Goal: Navigation & Orientation: Find specific page/section

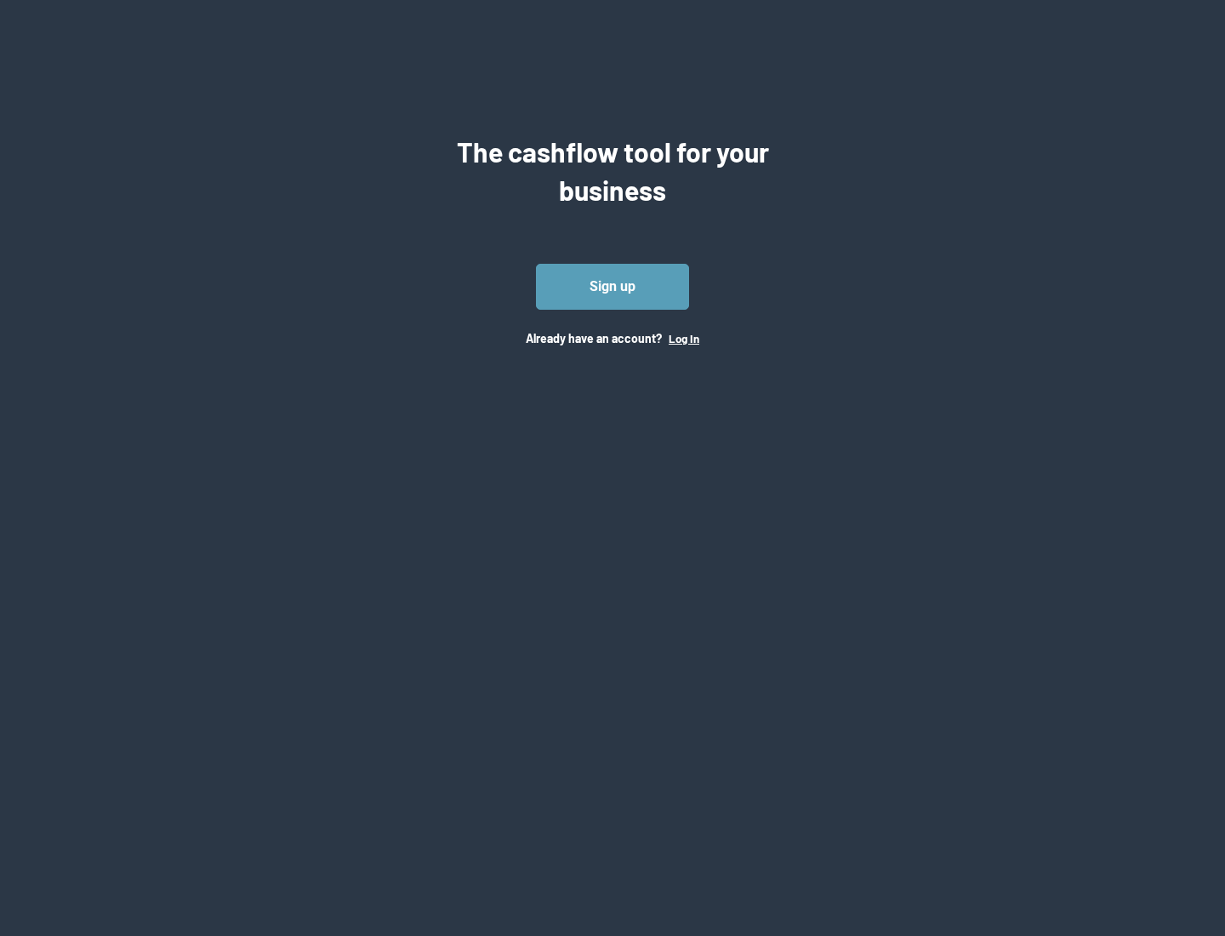
click at [683, 338] on button "Log In" at bounding box center [684, 339] width 31 height 14
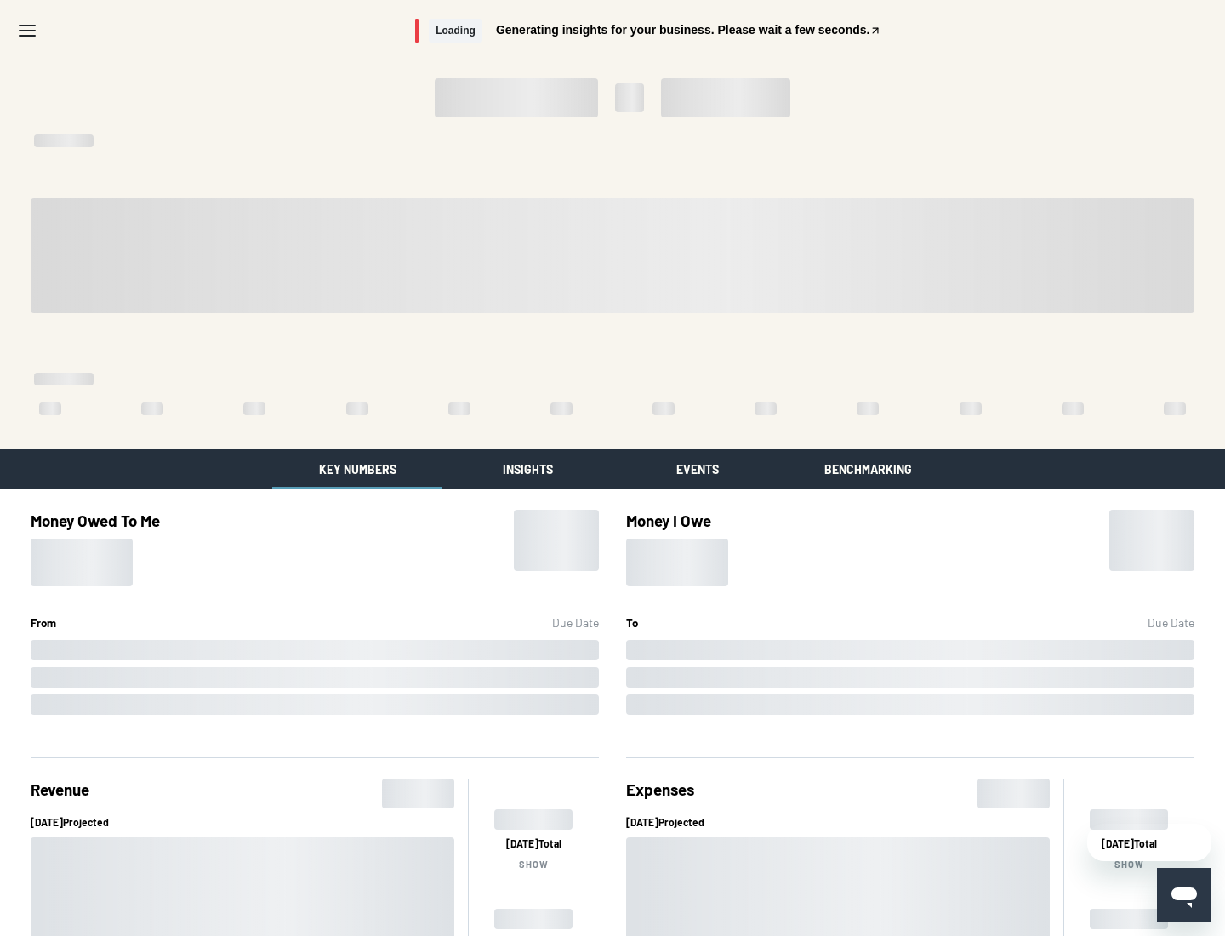
scroll to position [2, 0]
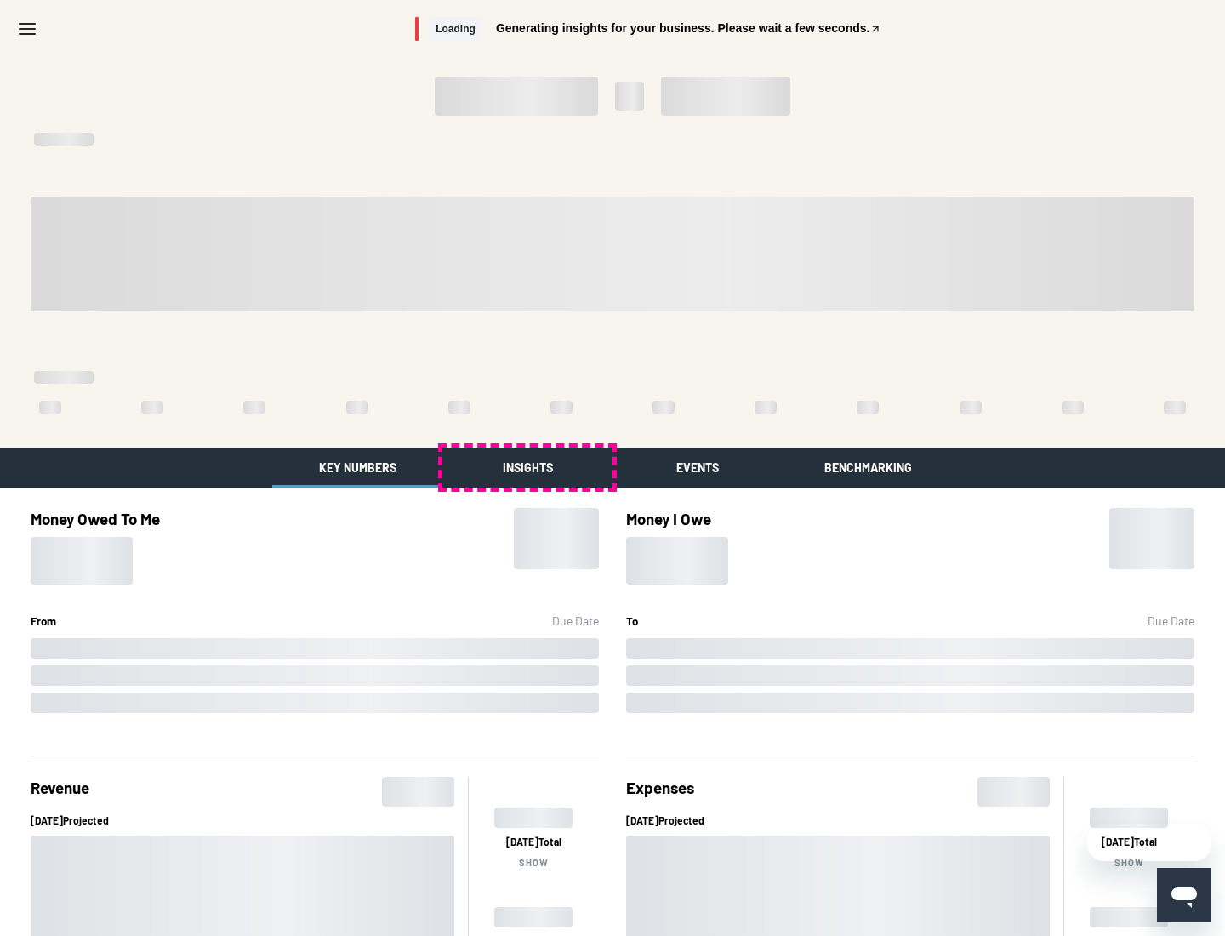
click at [527, 467] on button "Insights" at bounding box center [527, 467] width 170 height 40
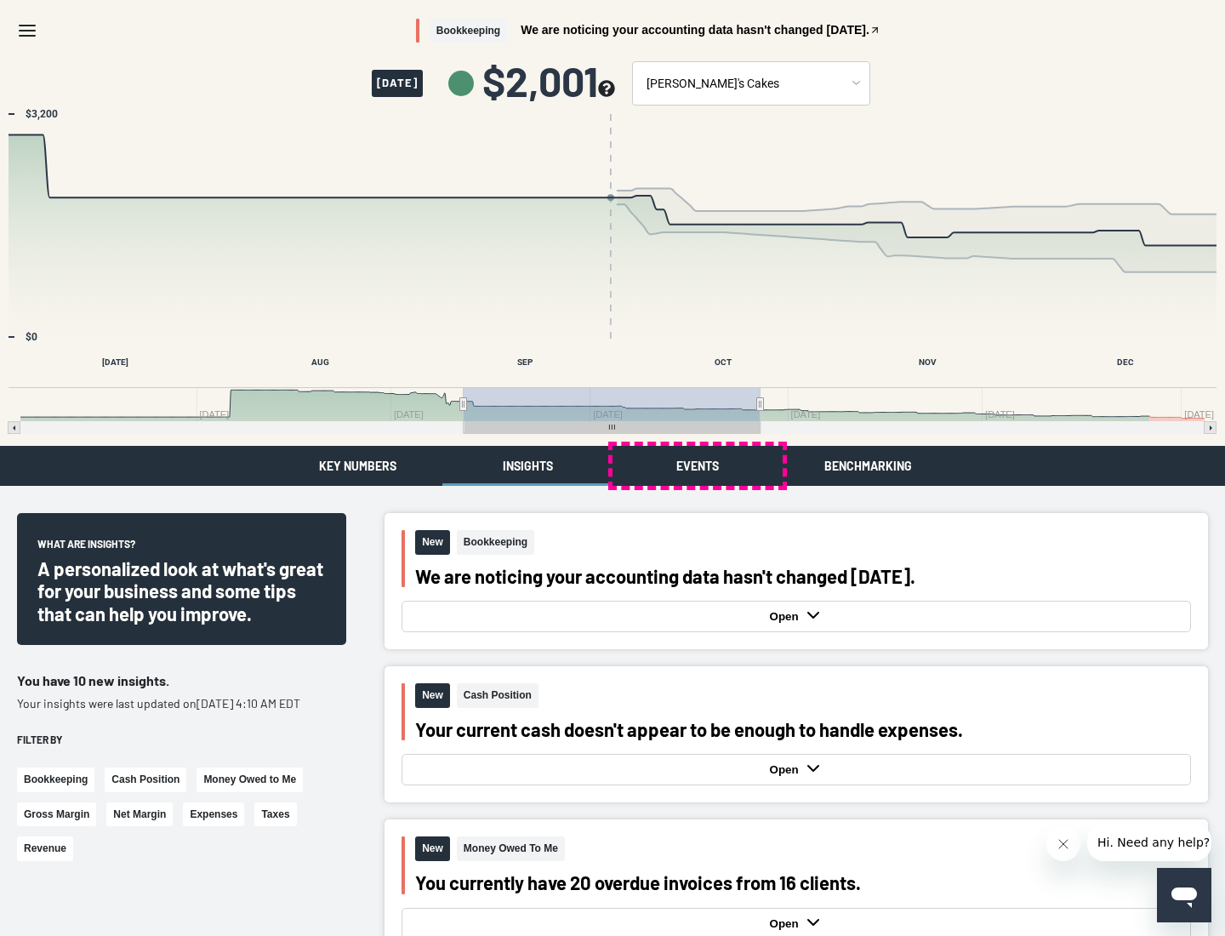
click at [698, 465] on button "Events" at bounding box center [697, 466] width 170 height 40
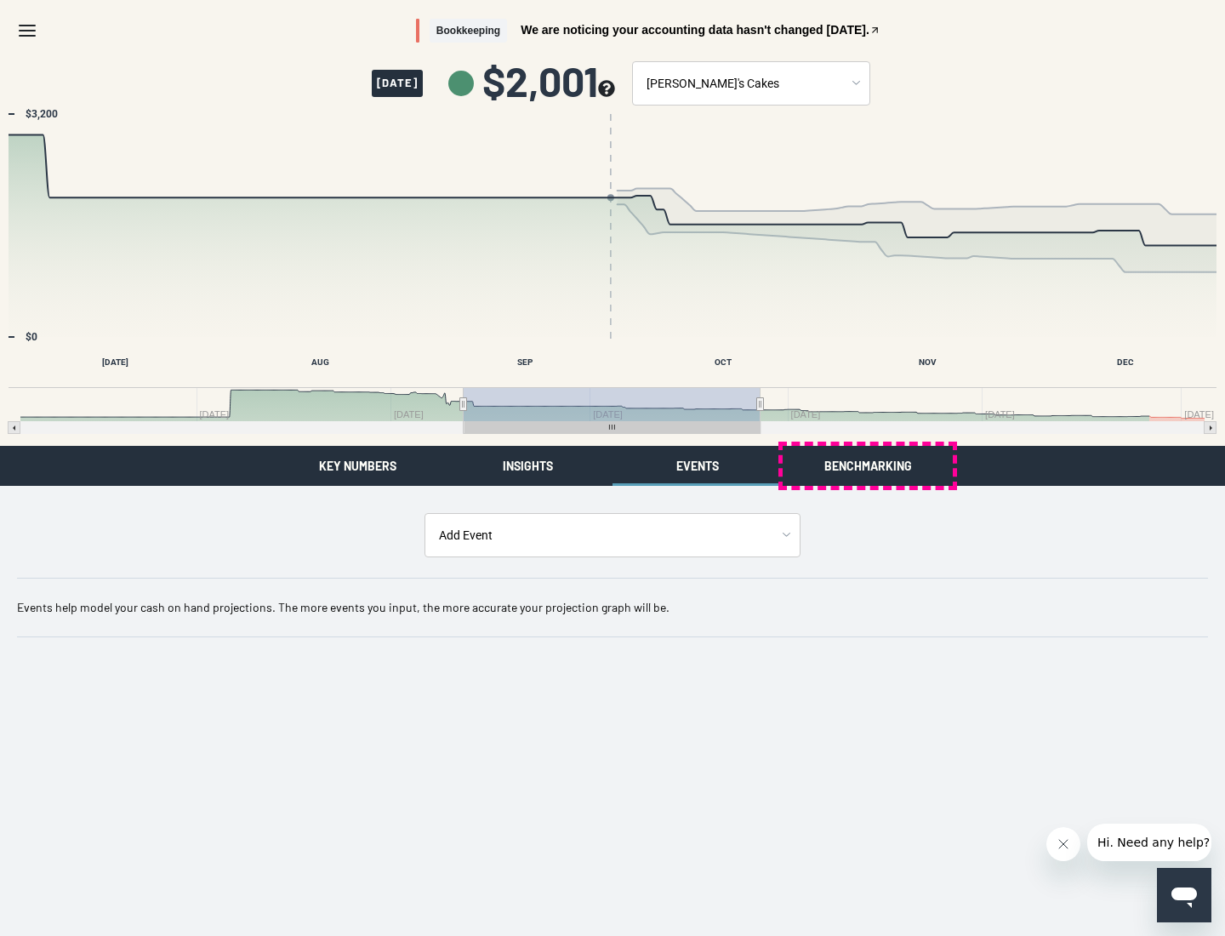
click at [868, 465] on button "Benchmarking" at bounding box center [868, 466] width 170 height 40
